Goal: Complete application form: Complete application form

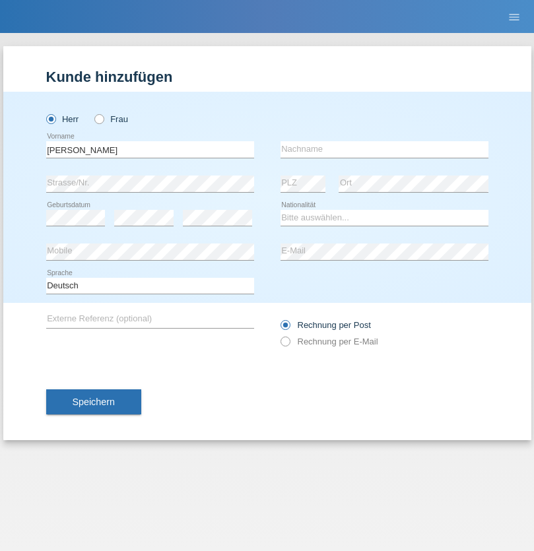
type input "[PERSON_NAME]"
click at [384, 149] on input "text" at bounding box center [384, 149] width 208 height 16
type input "[PERSON_NAME]"
select select "HU"
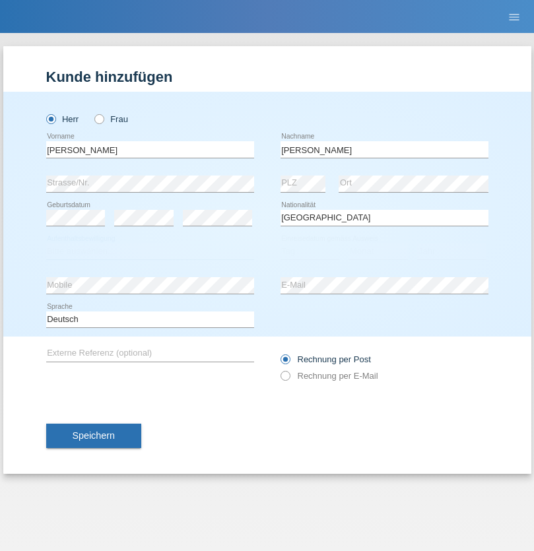
select select "C"
select select "01"
select select "07"
select select "2013"
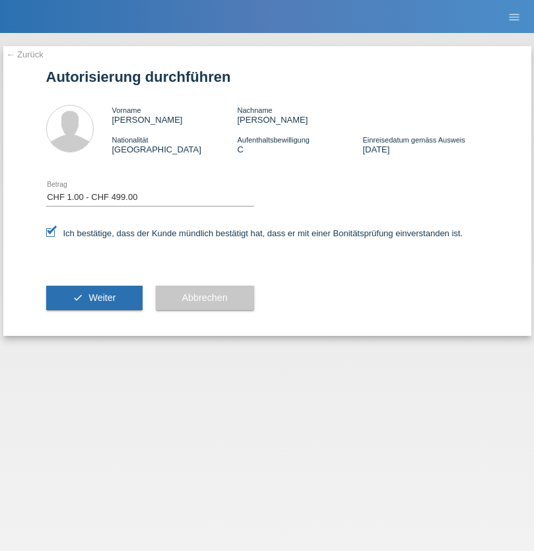
select select "1"
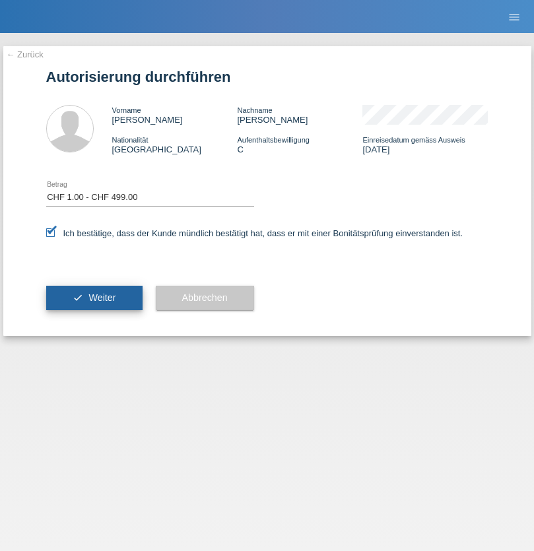
click at [94, 297] on span "Weiter" at bounding box center [101, 297] width 27 height 11
